Goal: Navigation & Orientation: Find specific page/section

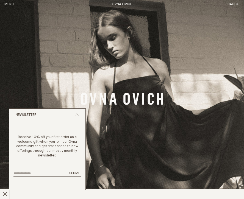
click at [12, 3] on button "Menu" at bounding box center [8, 4] width 9 height 5
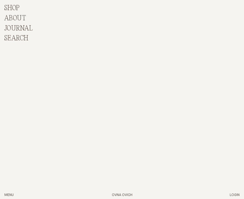
click at [13, 9] on p "Shop" at bounding box center [11, 8] width 15 height 8
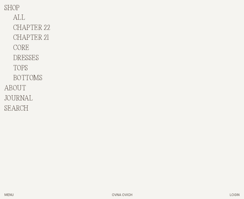
click at [27, 37] on link "Chapter 21" at bounding box center [31, 38] width 36 height 8
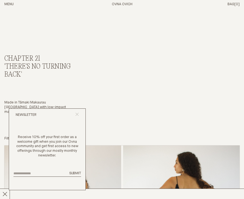
click at [77, 114] on line "Close popup" at bounding box center [76, 114] width 3 height 3
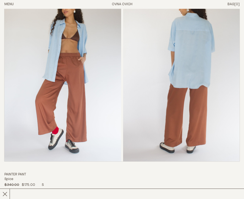
scroll to position [2516, 0]
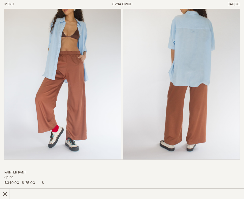
click at [78, 70] on img "Painter Pant" at bounding box center [62, 71] width 117 height 176
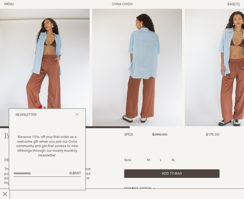
click at [80, 114] on div "Newsletter" at bounding box center [47, 115] width 76 height 13
click at [77, 113] on icon "Close popup" at bounding box center [77, 115] width 4 height 4
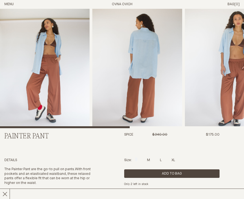
click at [63, 103] on img "1 / 5" at bounding box center [44, 68] width 89 height 119
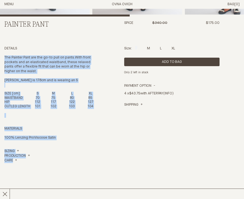
scroll to position [114, 0]
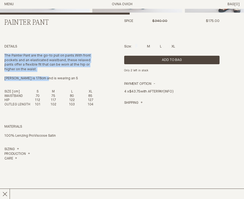
click at [63, 54] on span "The Painter Pant are the go-to pull on pants . With front pockets and an elasti…" at bounding box center [47, 63] width 86 height 18
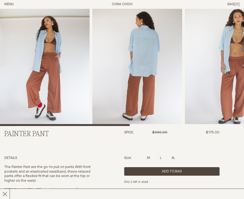
scroll to position [0, 0]
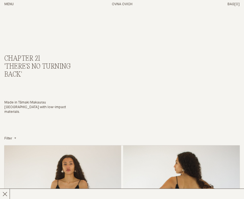
scroll to position [2516, 0]
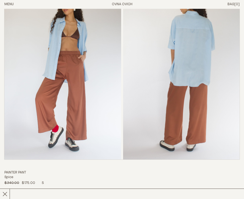
scroll to position [2516, 0]
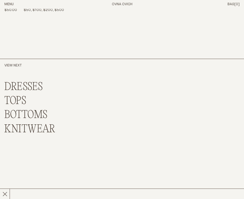
scroll to position [3649, 0]
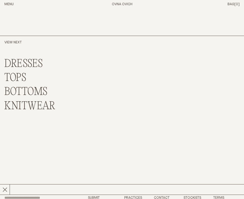
click at [25, 86] on link "BOTTOMS" at bounding box center [25, 92] width 43 height 12
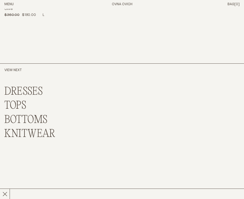
scroll to position [2397, 0]
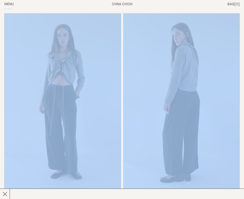
scroll to position [0, 0]
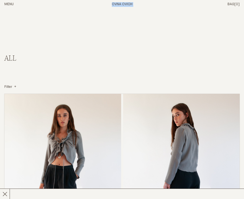
drag, startPoint x: 32, startPoint y: 42, endPoint x: 22, endPoint y: -37, distance: 80.0
click at [44, 66] on div "All All Chapter 22 Chapter 21 Core All Dresses Tops Bottoms Filter" at bounding box center [41, 72] width 75 height 35
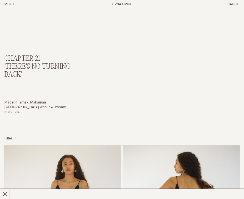
scroll to position [3649, 0]
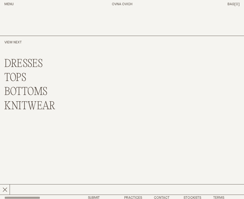
click at [39, 100] on link "KNITWEAR" at bounding box center [29, 106] width 51 height 12
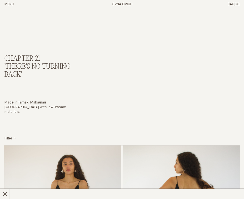
scroll to position [3649, 0]
